Goal: Task Accomplishment & Management: Complete application form

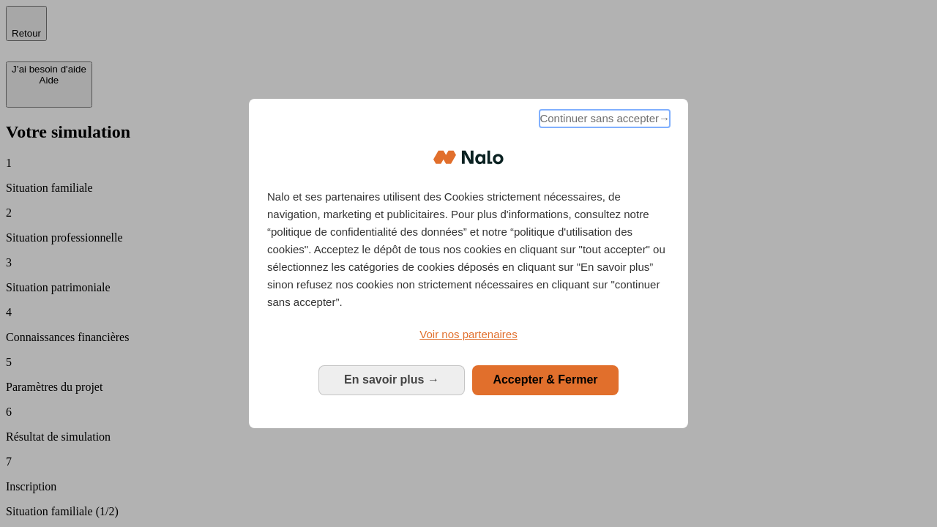
click at [603, 121] on span "Continuer sans accepter →" at bounding box center [605, 119] width 130 height 18
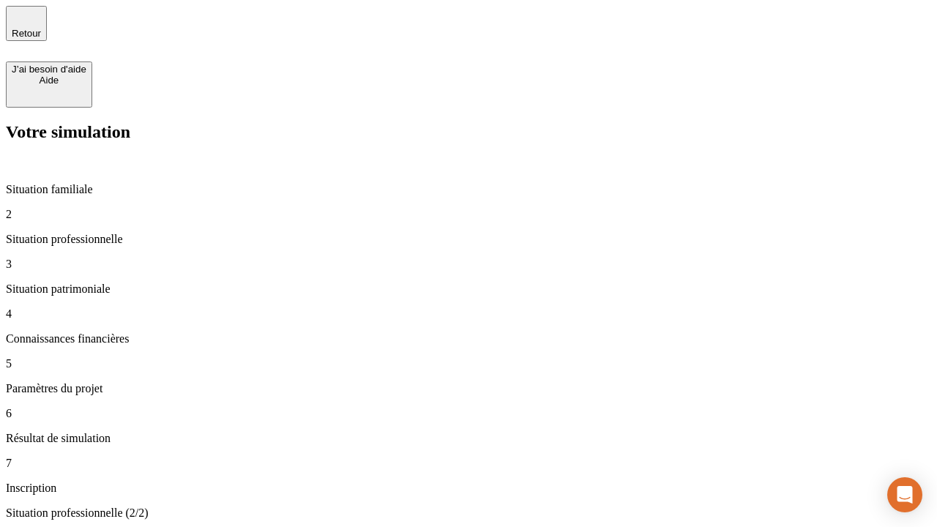
type input "30 000"
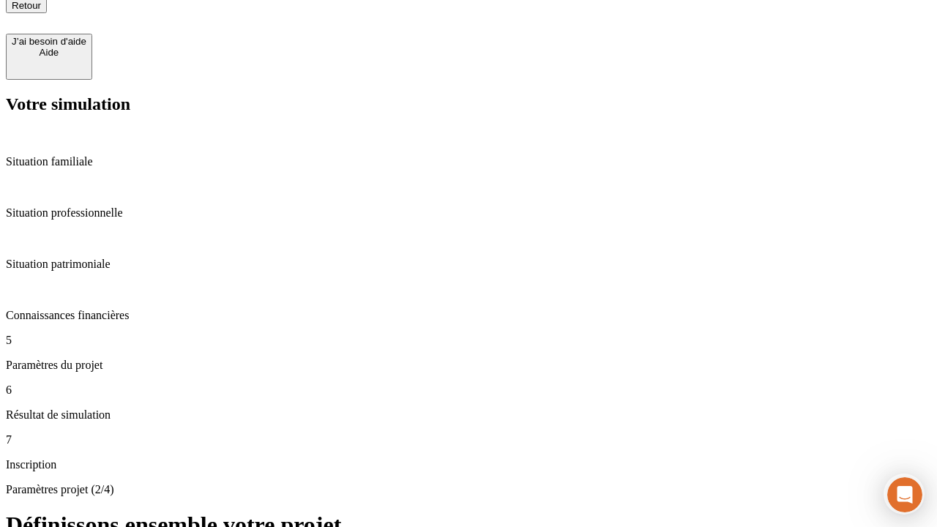
type input "25"
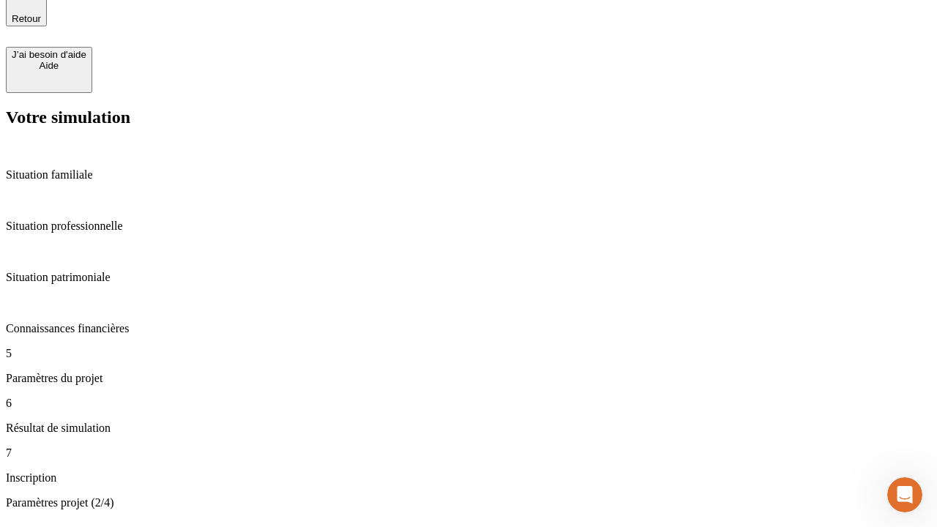
type input "64"
type input "1 000"
type input "640"
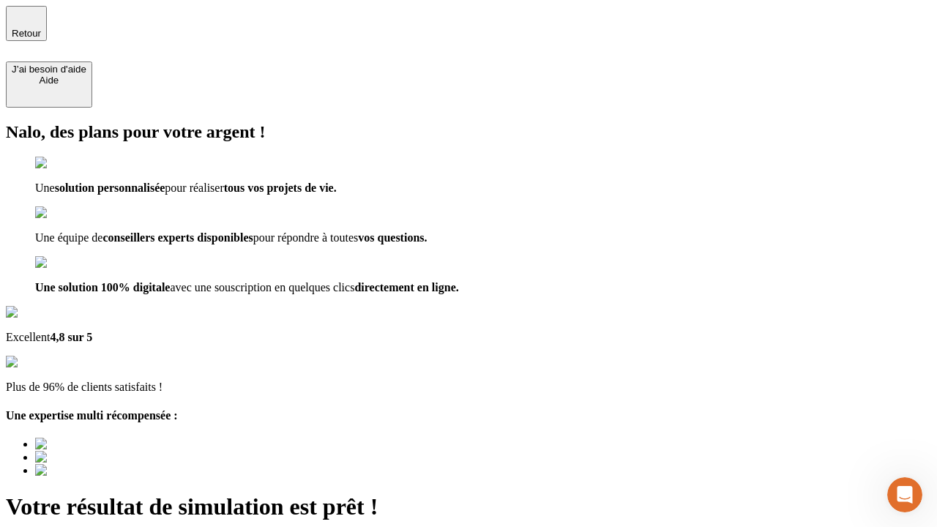
type input "[EMAIL_ADDRESS][PERSON_NAME][DOMAIN_NAME]"
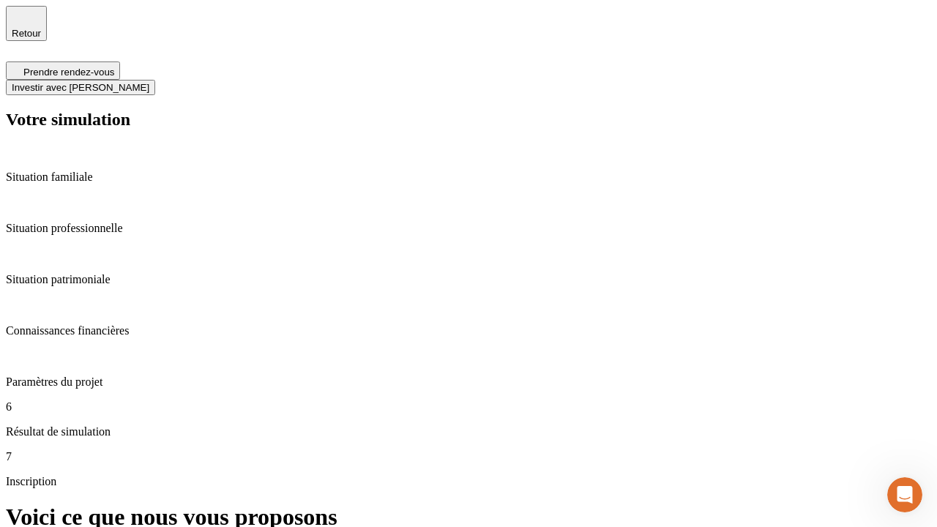
click at [149, 82] on span "Investir avec [PERSON_NAME]" at bounding box center [81, 87] width 138 height 11
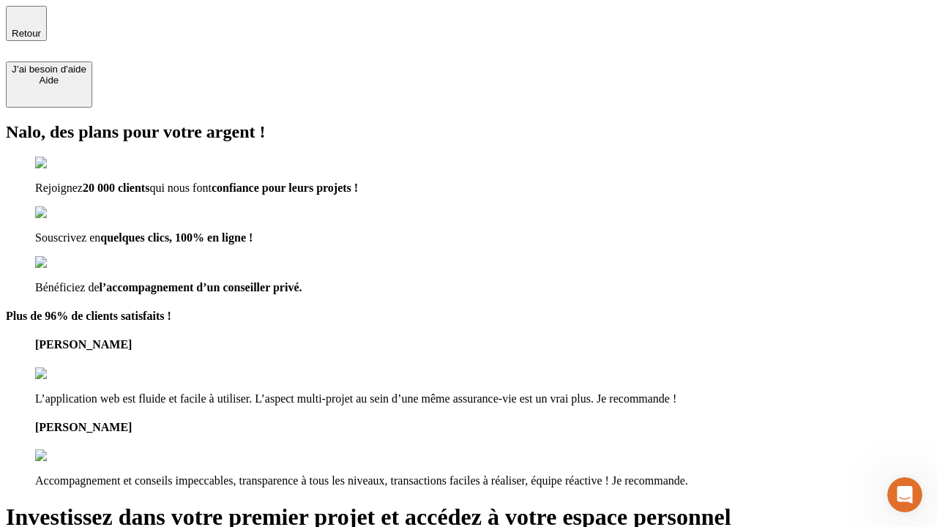
type input "[PERSON_NAME][EMAIL_ADDRESS][DOMAIN_NAME]"
